Goal: Information Seeking & Learning: Learn about a topic

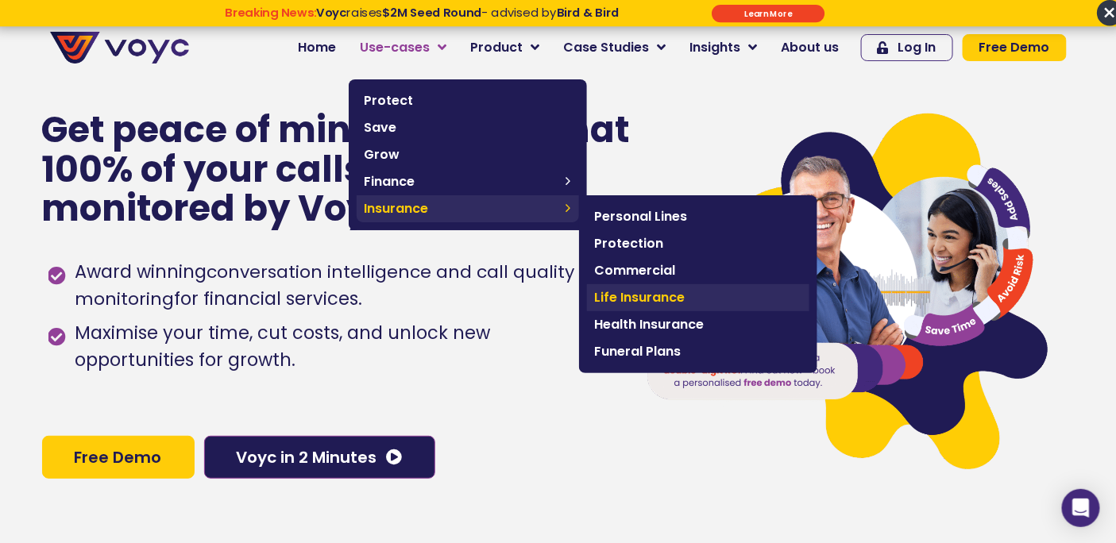
click at [689, 294] on span "Life Insurance" at bounding box center [698, 297] width 206 height 19
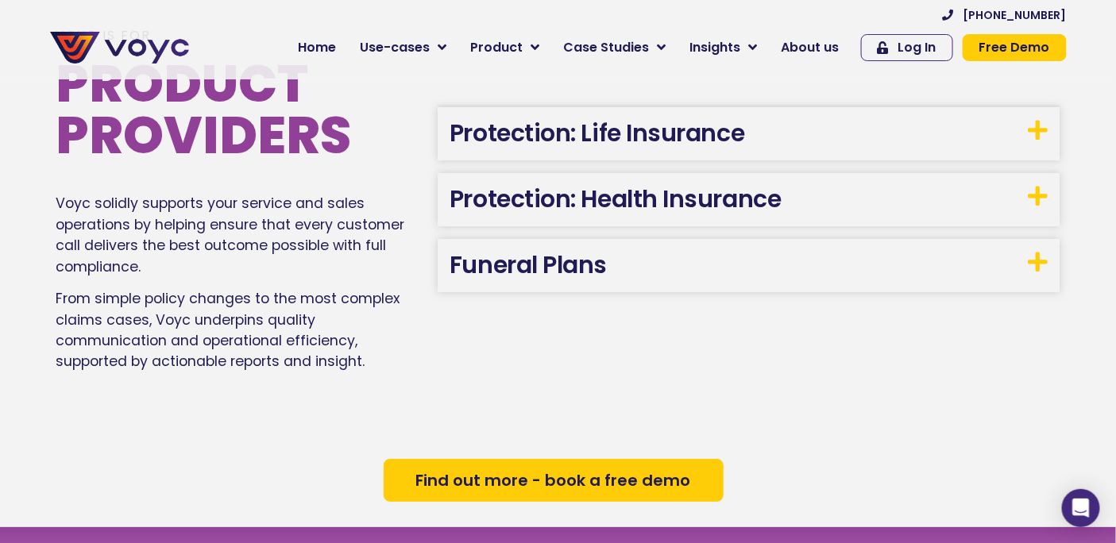
scroll to position [1778, 0]
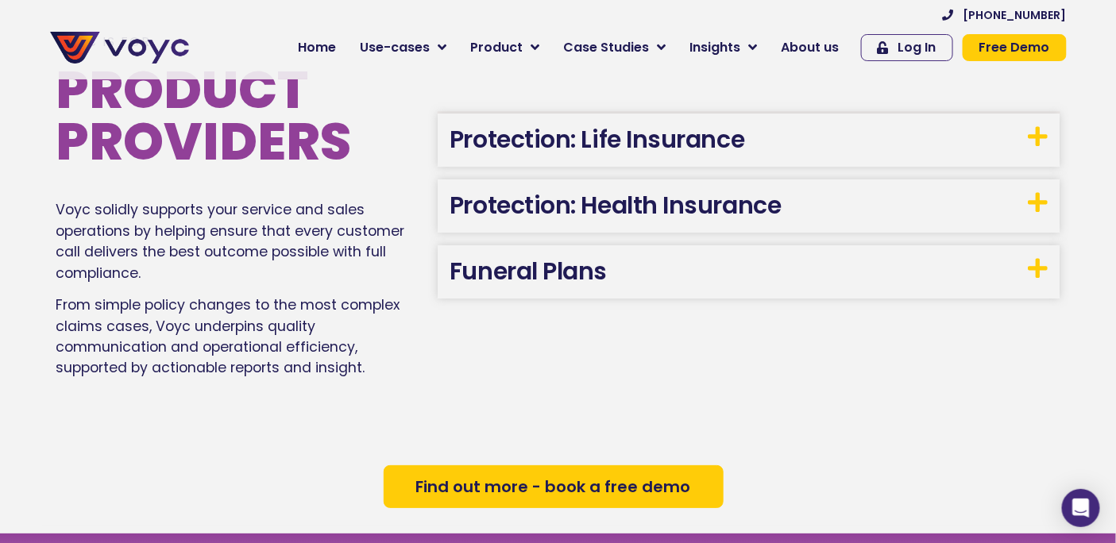
click at [651, 209] on link "Protection: Health Insurance" at bounding box center [614, 205] width 331 height 34
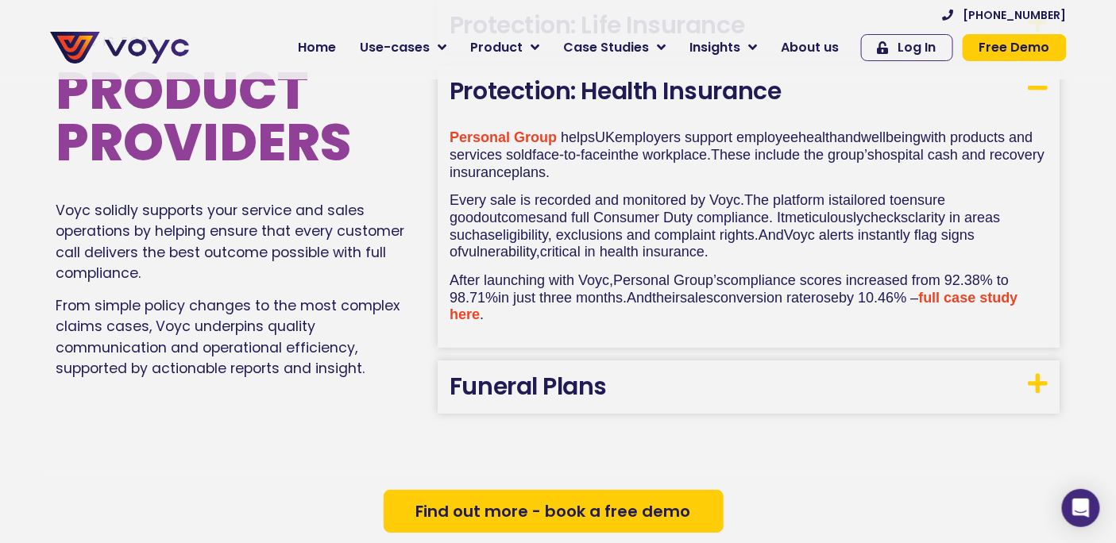
scroll to position [1625, 0]
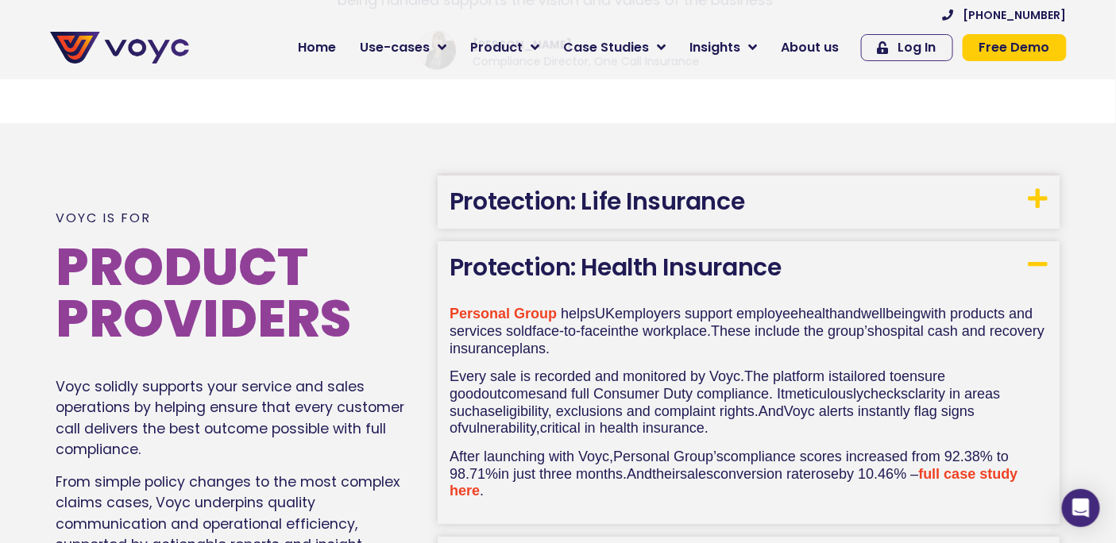
click at [653, 211] on link "Protection: Life Insurance" at bounding box center [596, 201] width 295 height 34
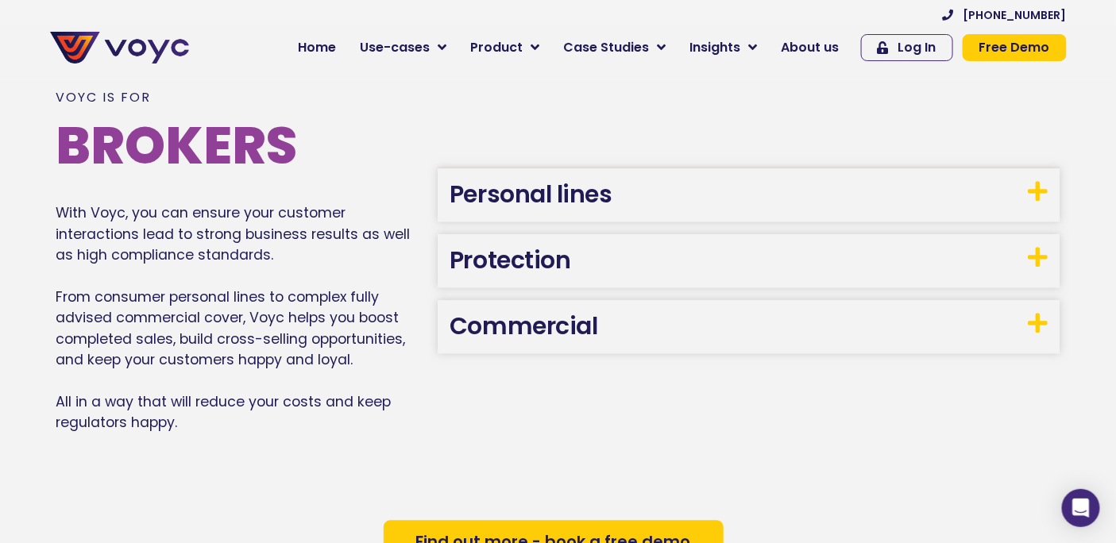
scroll to position [743, 0]
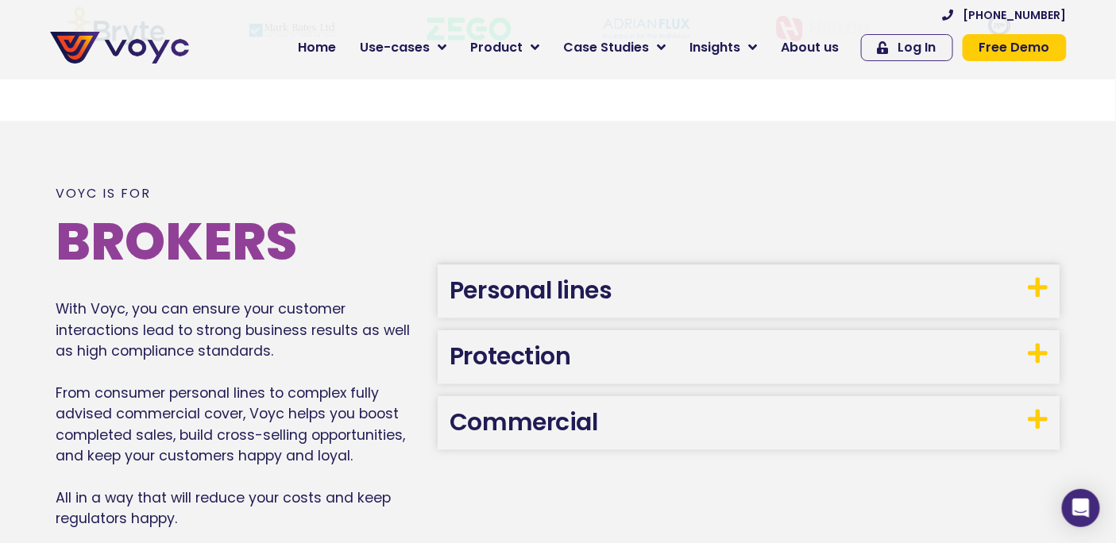
click at [631, 365] on h3 "Protection" at bounding box center [749, 357] width 623 height 53
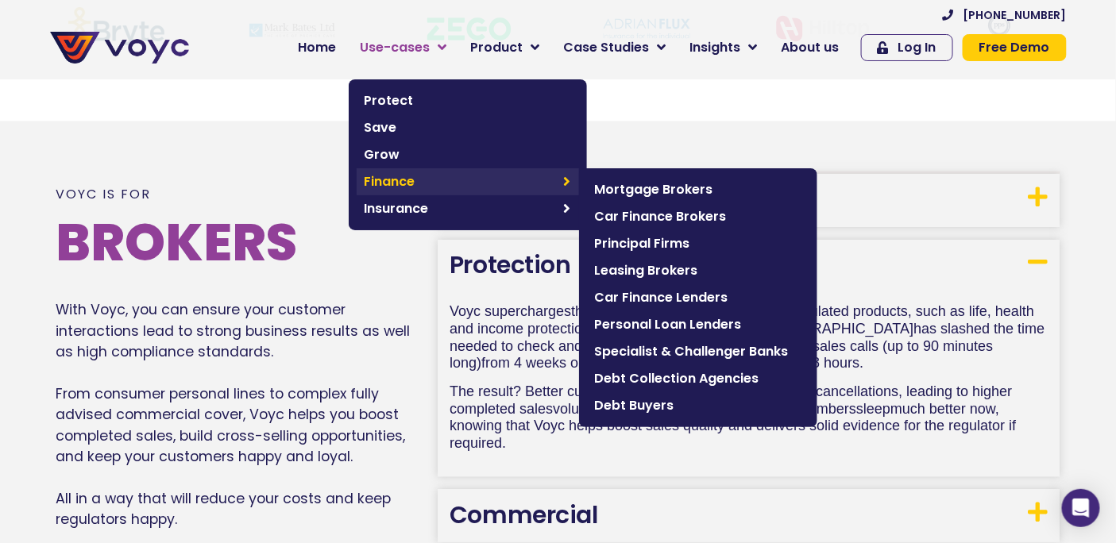
click at [440, 180] on span "Finance" at bounding box center [460, 181] width 191 height 19
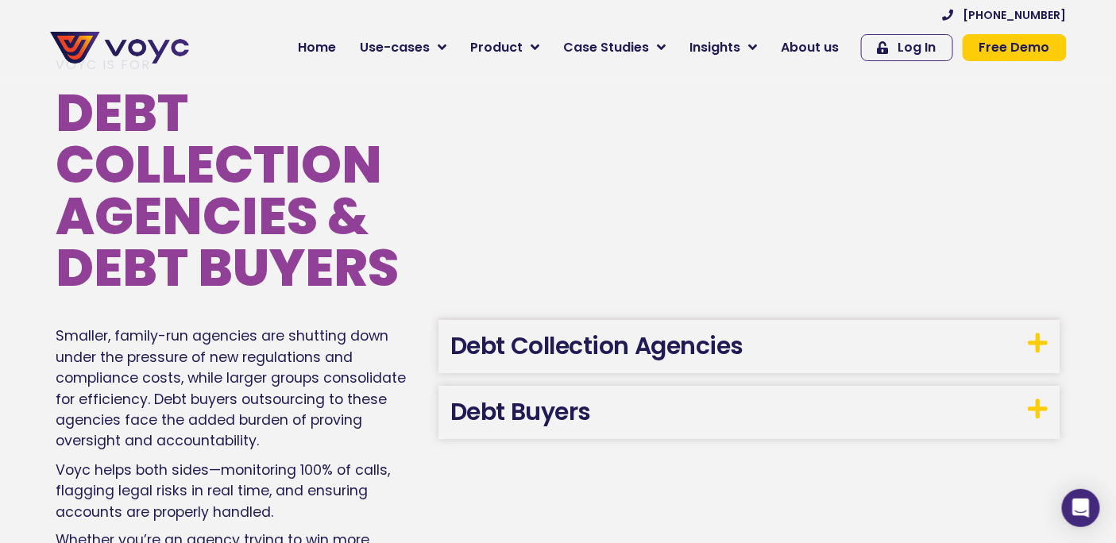
scroll to position [2471, 0]
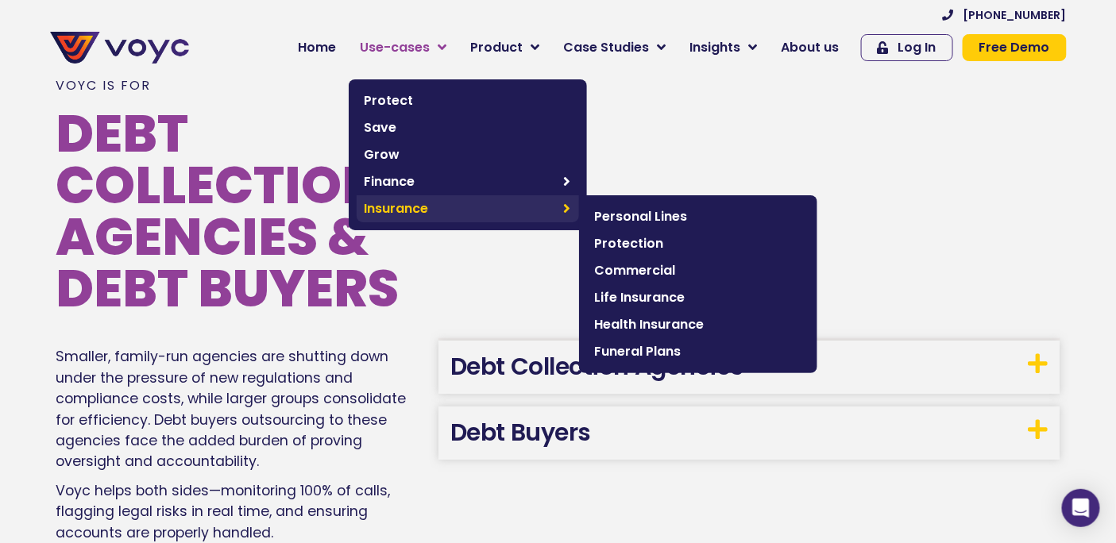
click at [454, 204] on span "Insurance" at bounding box center [460, 208] width 191 height 19
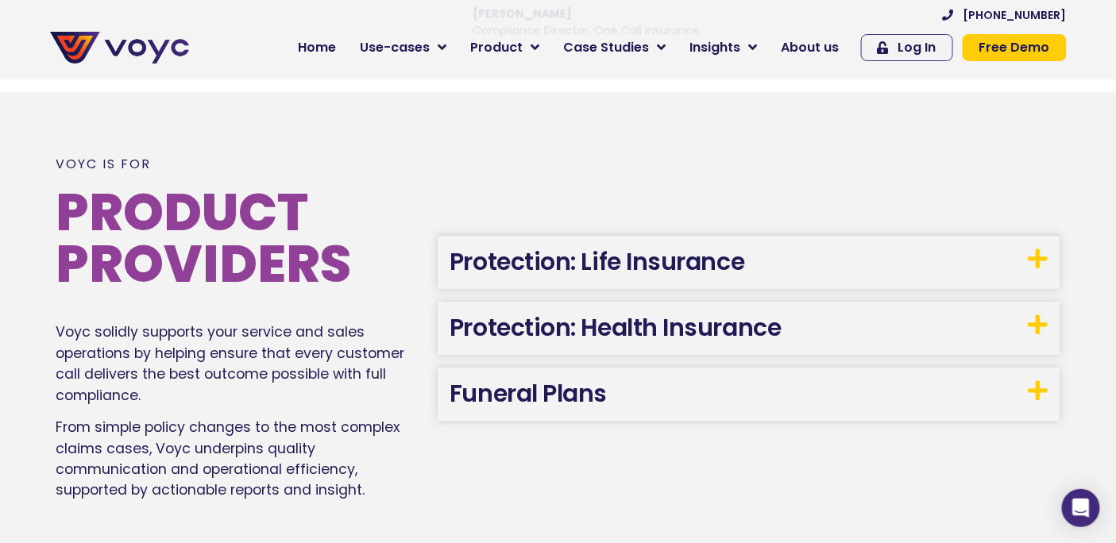
scroll to position [1676, 0]
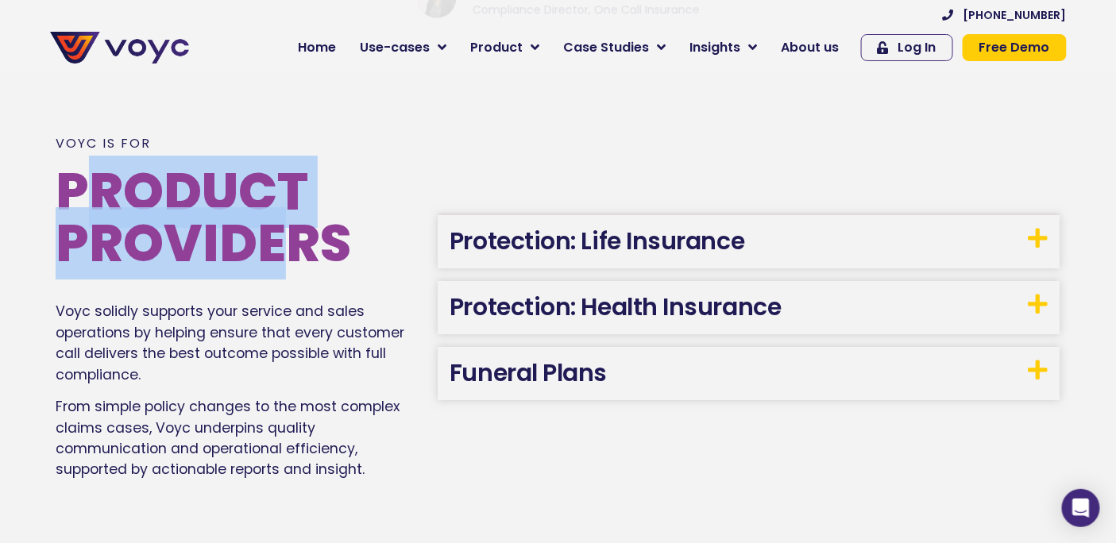
drag, startPoint x: 75, startPoint y: 191, endPoint x: 303, endPoint y: 249, distance: 234.2
click at [299, 249] on h2 "Product Providers" at bounding box center [239, 217] width 366 height 103
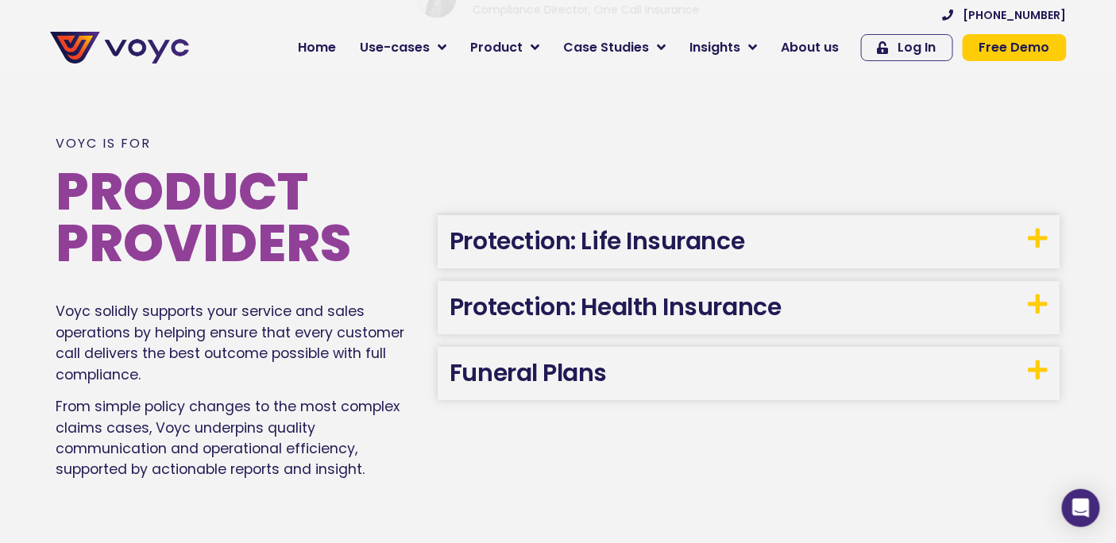
click at [307, 250] on h2 "Product Providers" at bounding box center [239, 217] width 366 height 103
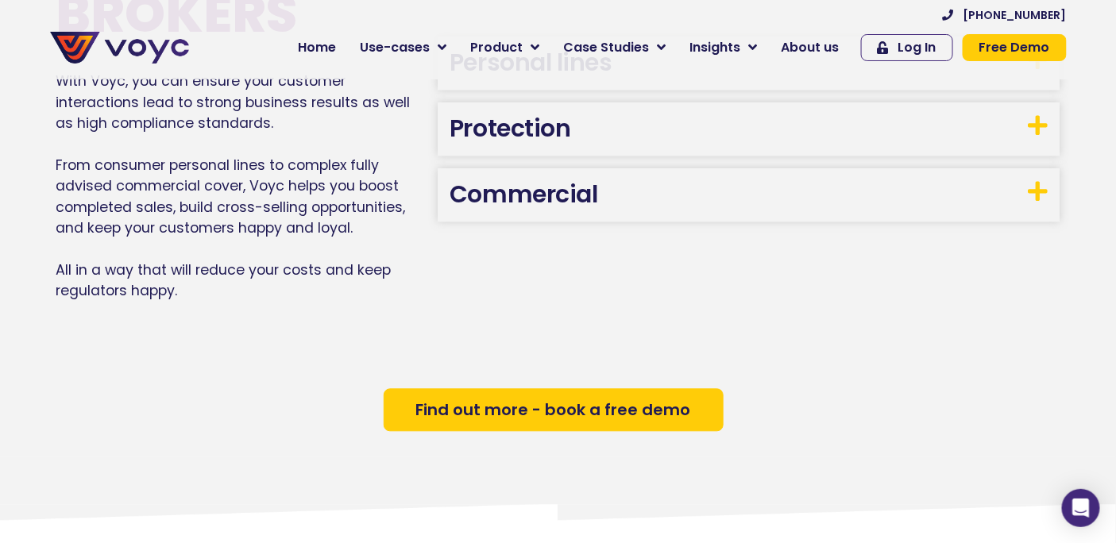
scroll to position [882, 0]
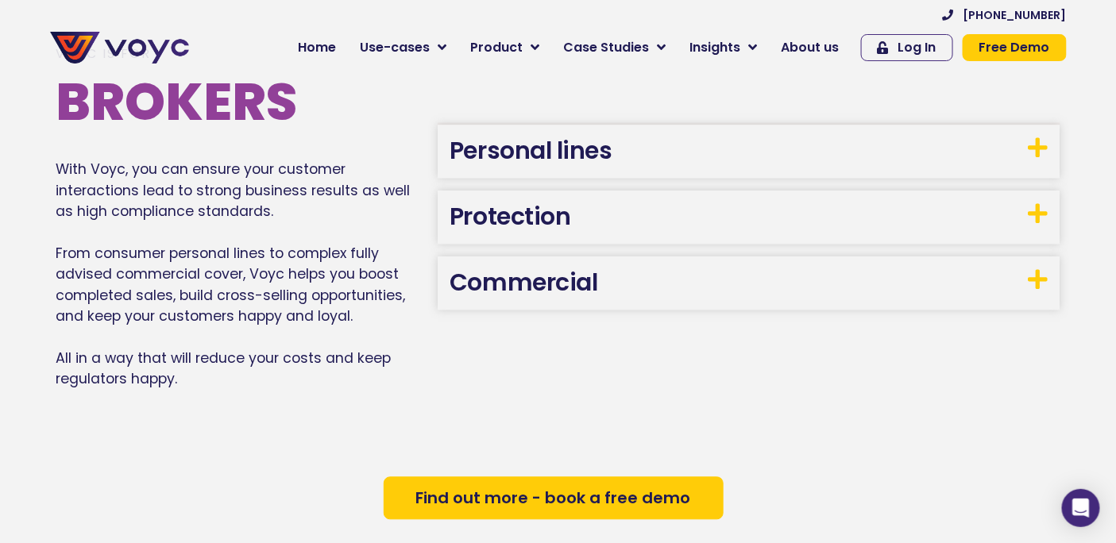
click at [560, 140] on link "Personal lines" at bounding box center [530, 151] width 163 height 34
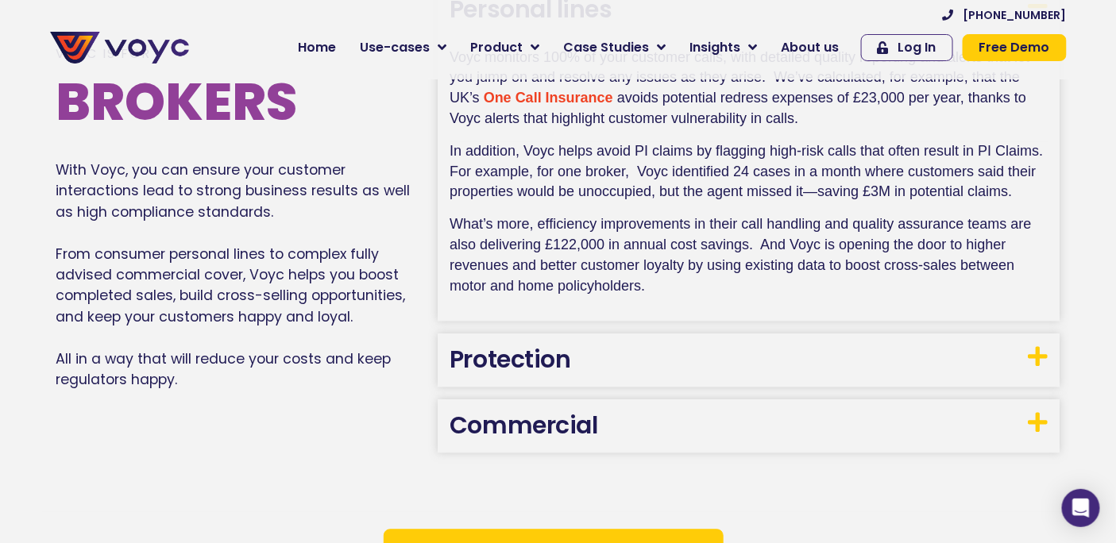
scroll to position [844, 0]
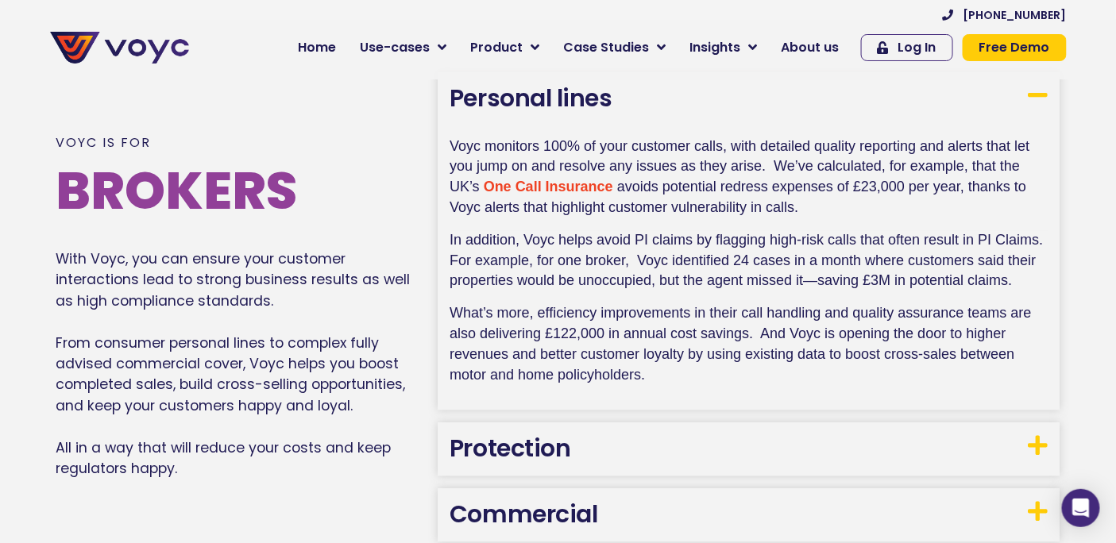
click at [561, 108] on link "Personal lines" at bounding box center [530, 98] width 163 height 34
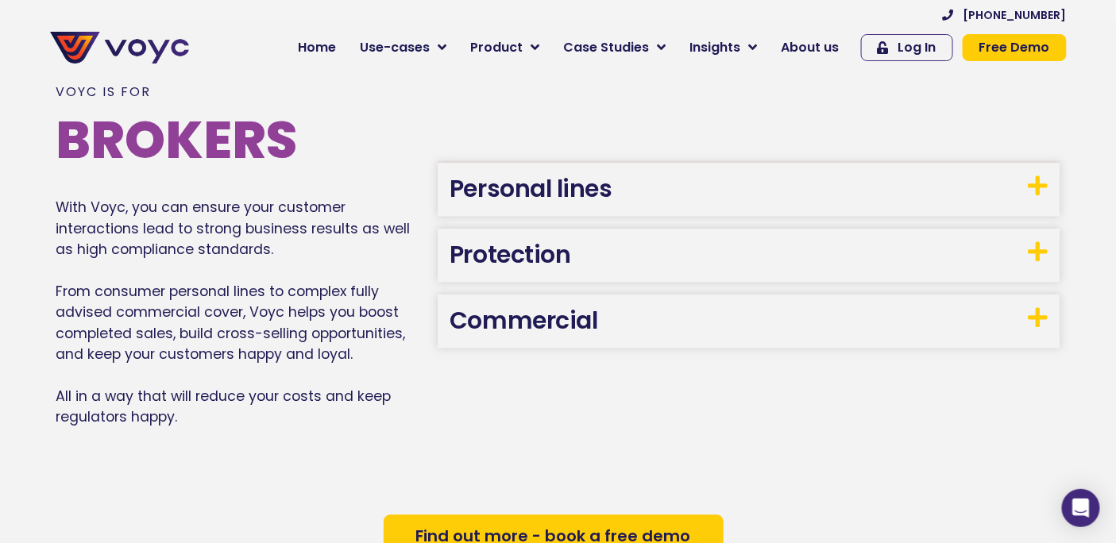
click at [574, 257] on h3 "Protection" at bounding box center [749, 256] width 623 height 53
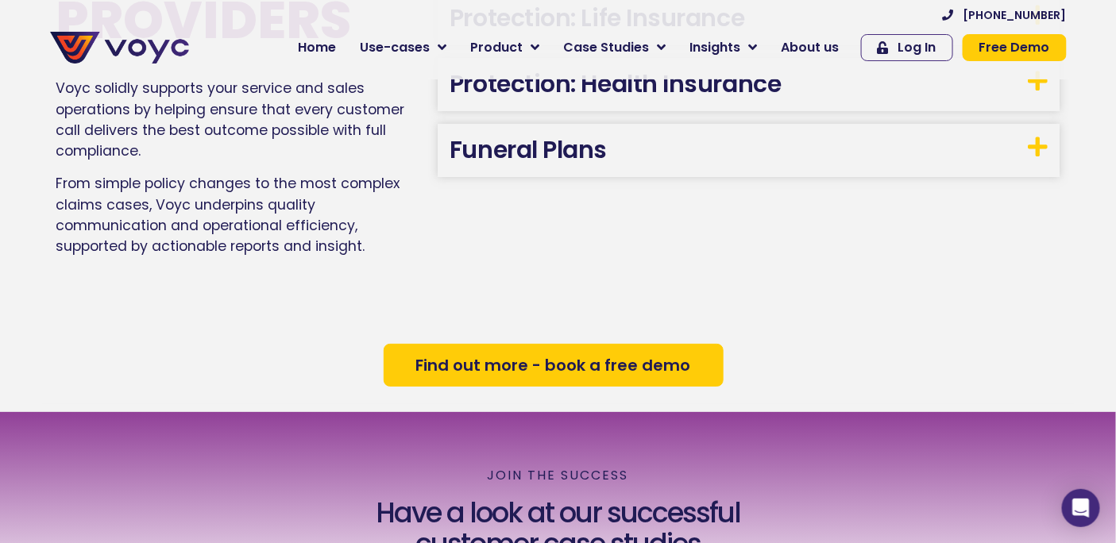
scroll to position [1815, 0]
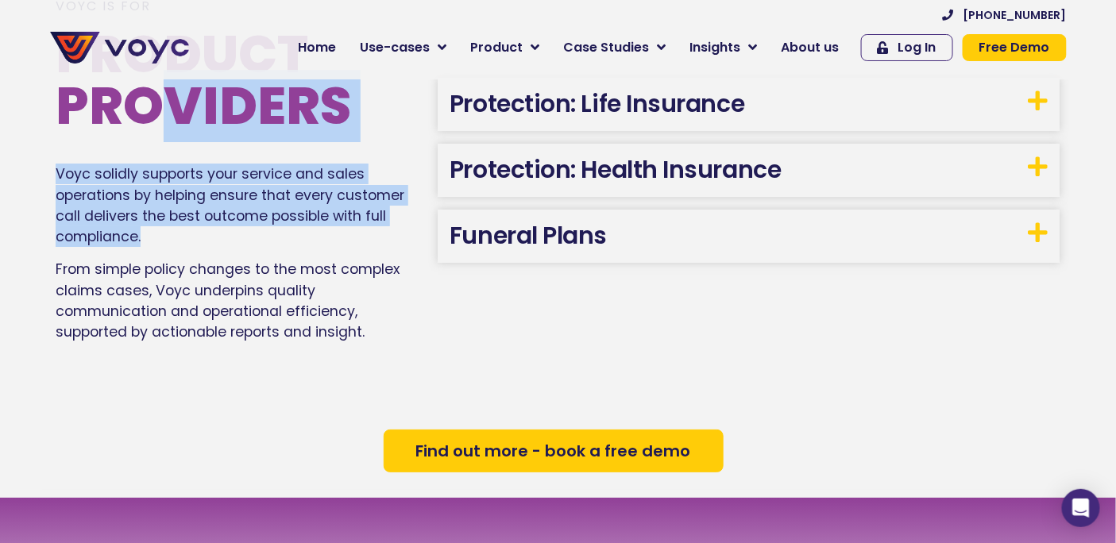
drag, startPoint x: 152, startPoint y: 92, endPoint x: 227, endPoint y: 229, distance: 155.7
click at [226, 226] on div "Voyc is for Product Providers Voyc solidly supports your service and sales oper…" at bounding box center [239, 169] width 366 height 370
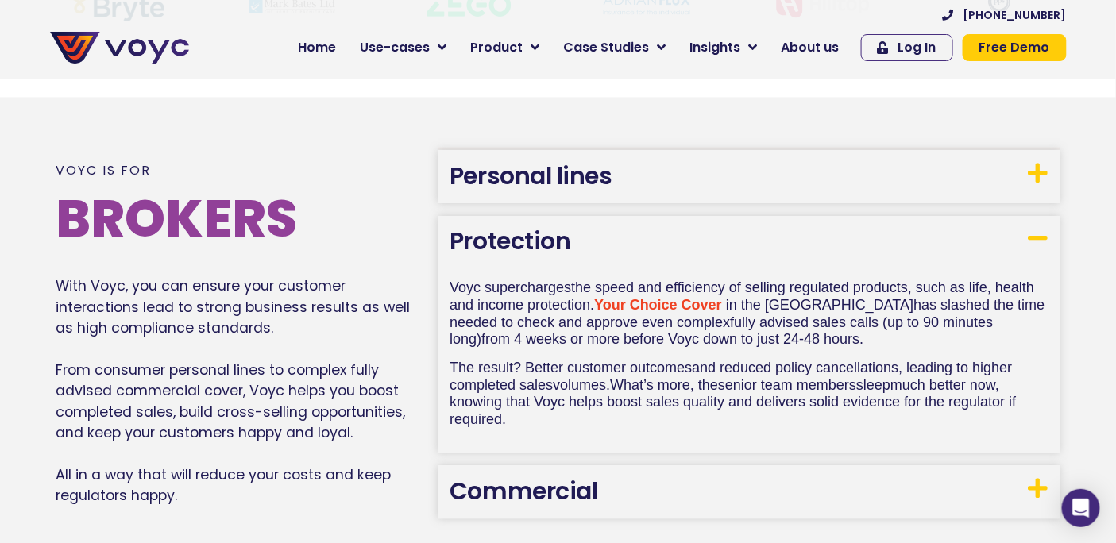
scroll to position [756, 0]
